Goal: Task Accomplishment & Management: Manage account settings

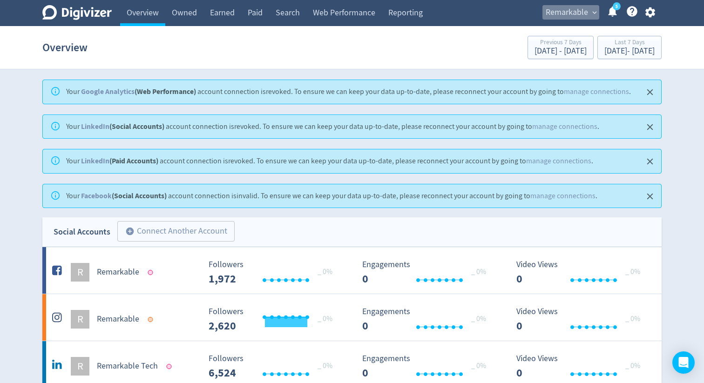
click at [595, 11] on span "expand_more" at bounding box center [594, 12] width 8 height 8
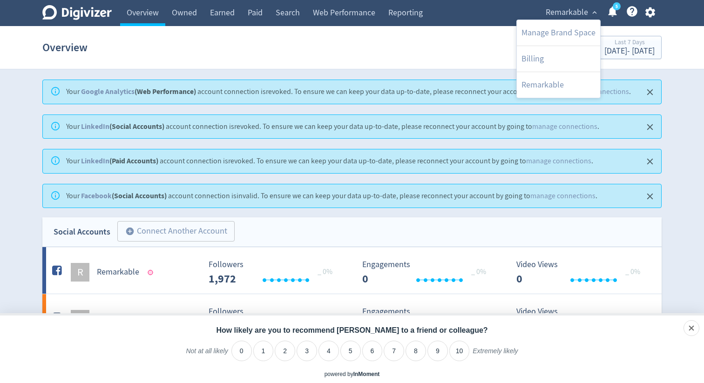
click at [294, 45] on div at bounding box center [352, 191] width 704 height 383
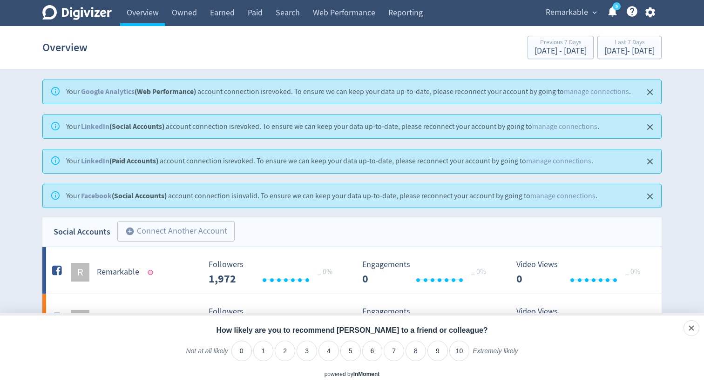
click at [652, 8] on icon "button" at bounding box center [650, 12] width 13 height 13
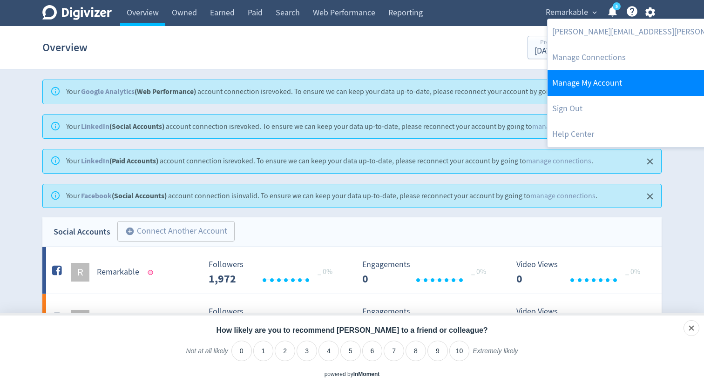
click at [576, 81] on link "Manage My Account" at bounding box center [671, 83] width 249 height 26
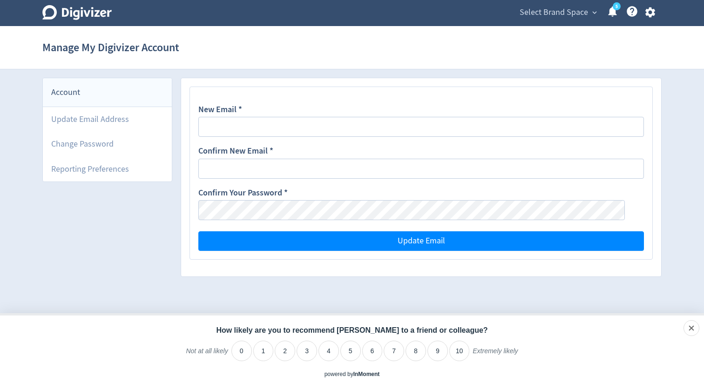
click at [596, 9] on span "expand_more" at bounding box center [594, 12] width 8 height 8
click at [596, 9] on div at bounding box center [352, 191] width 704 height 383
click at [651, 12] on icon "button" at bounding box center [650, 12] width 13 height 13
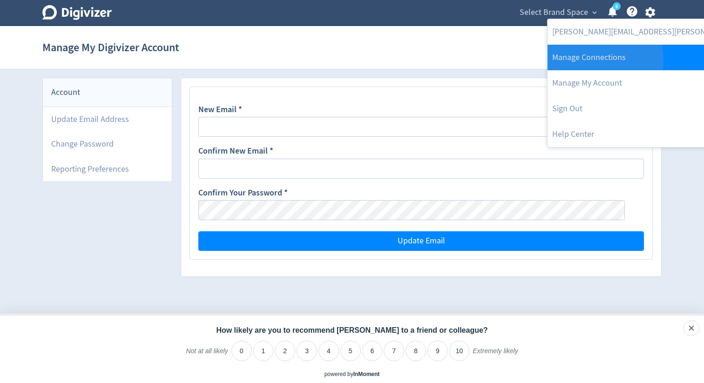
click at [574, 61] on link "Manage Connections" at bounding box center [671, 58] width 249 height 26
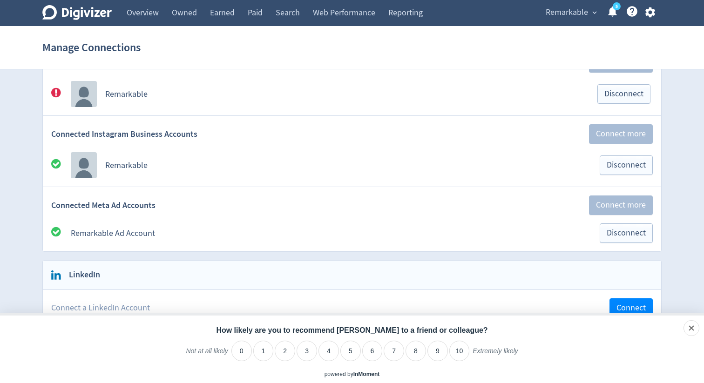
scroll to position [140, 0]
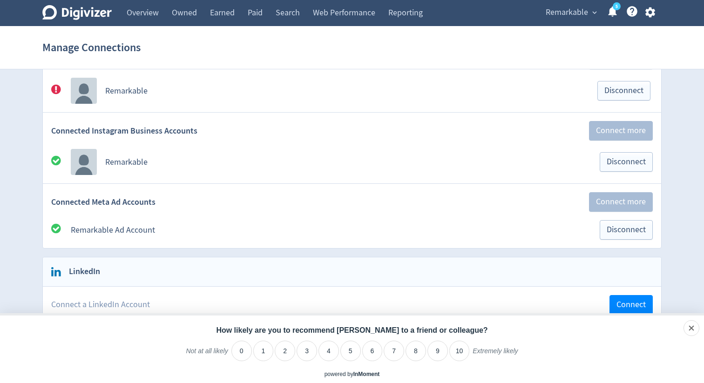
click at [82, 11] on icon at bounding box center [76, 12] width 69 height 15
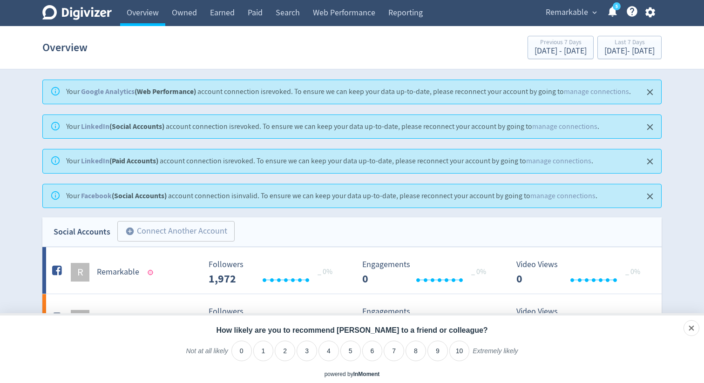
click at [595, 13] on span "expand_more" at bounding box center [594, 12] width 8 height 8
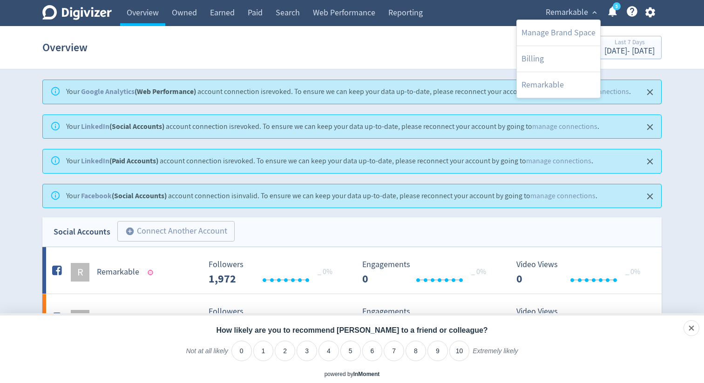
click at [595, 13] on div at bounding box center [352, 191] width 704 height 383
